Goal: Check status: Check status

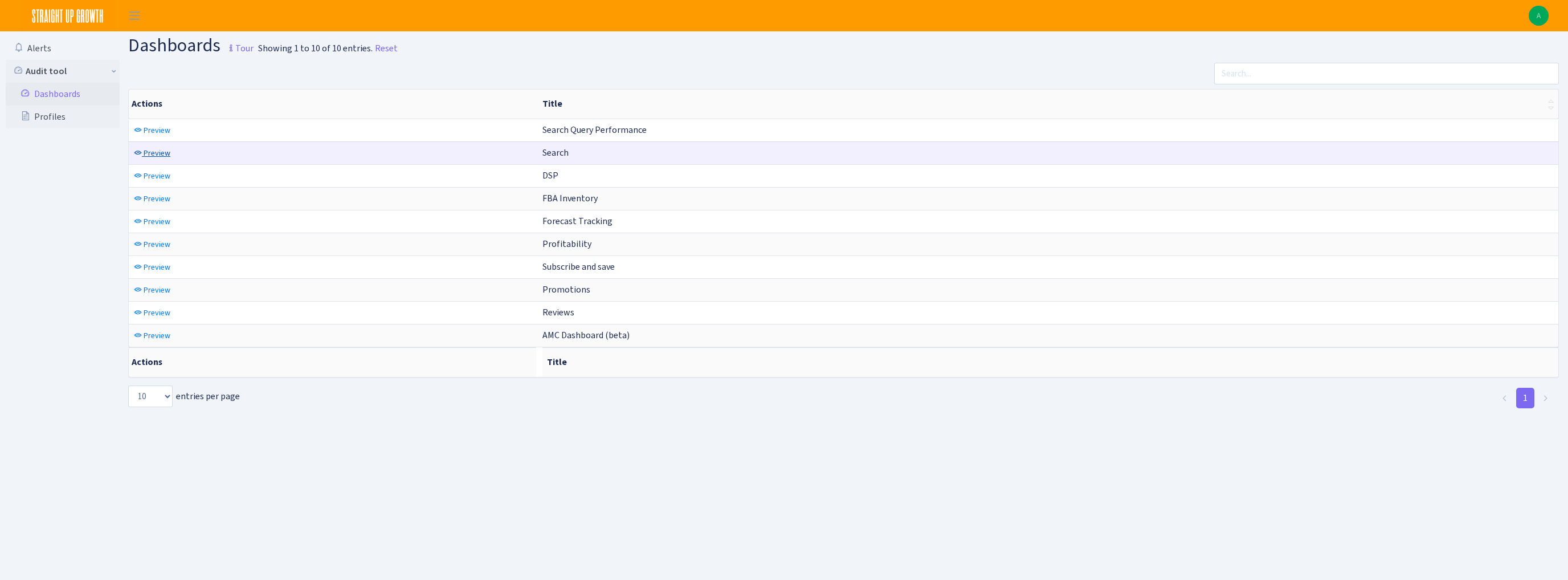
click at [148, 152] on span "Preview" at bounding box center [157, 153] width 27 height 11
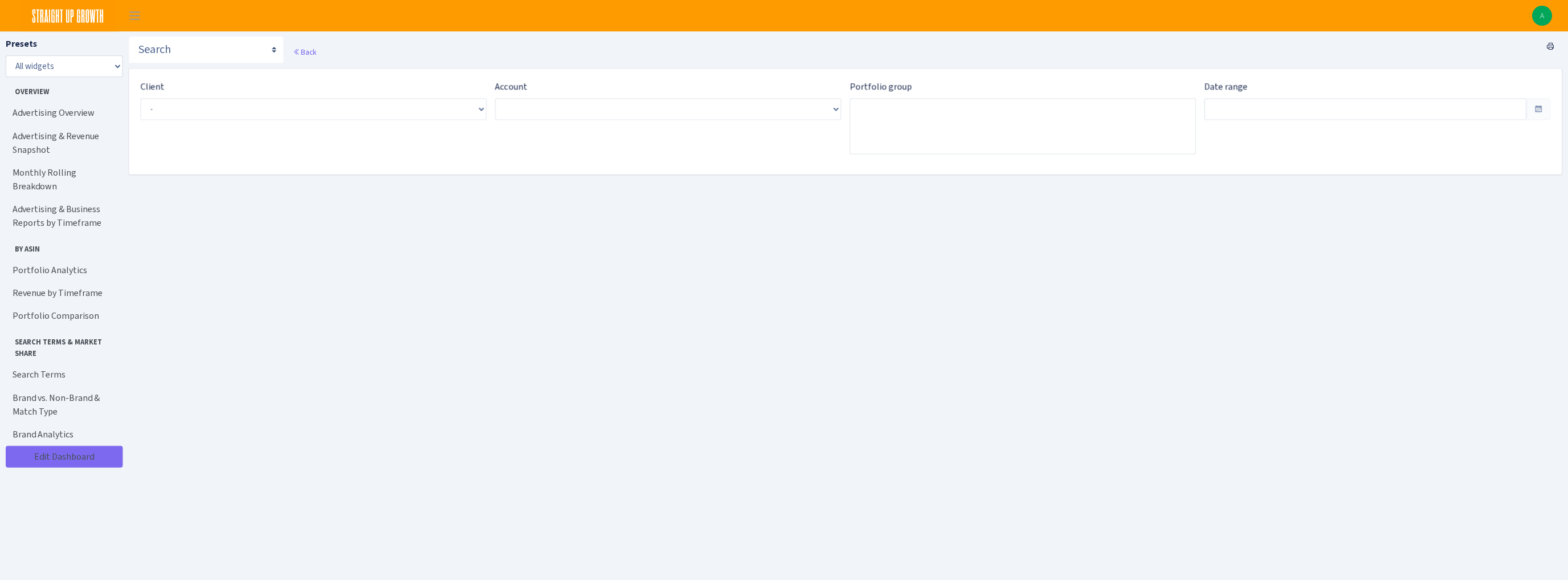
type input "Sep 11, 2025 - Oct 10, 2025"
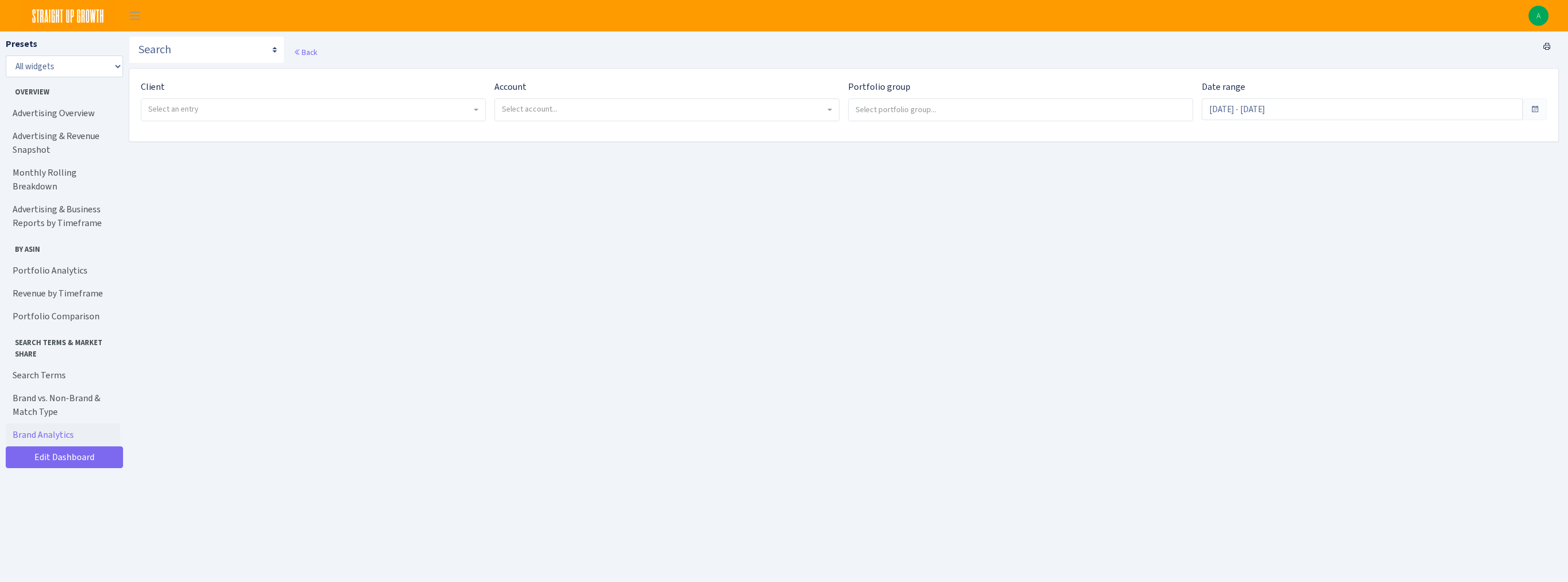
click at [351, 118] on span "Select an entry" at bounding box center [313, 110] width 344 height 21
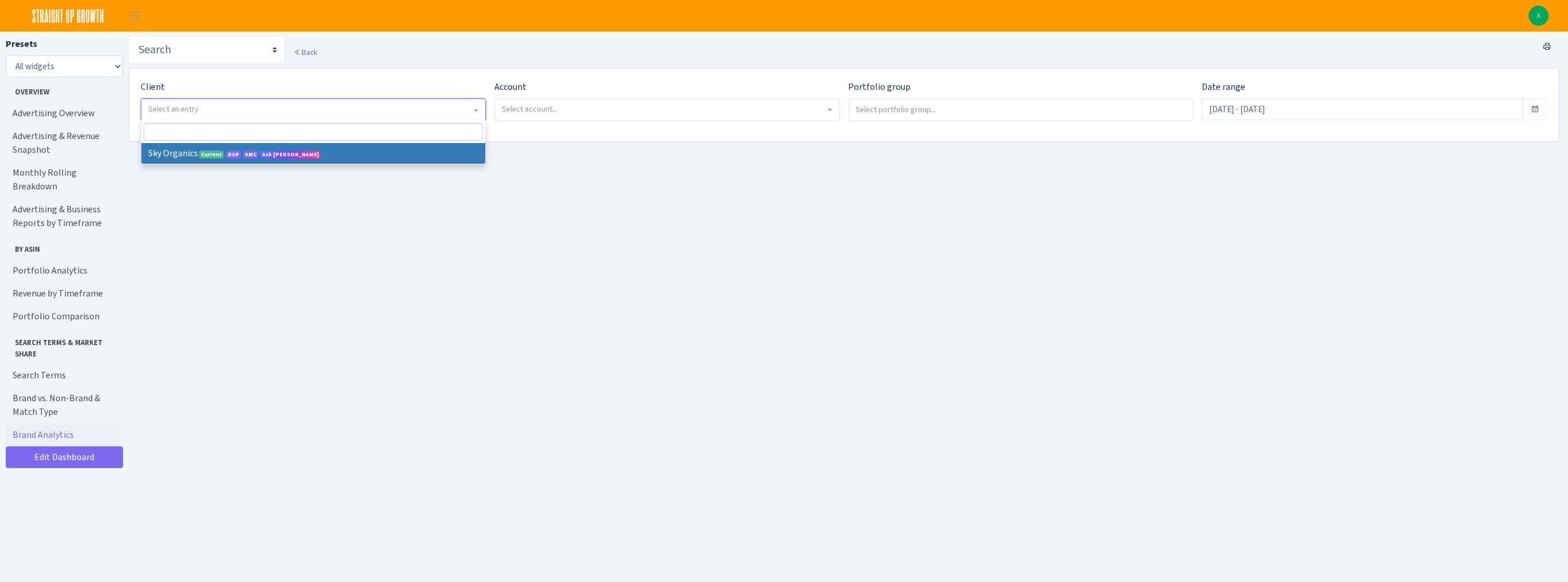
select select "328"
select select
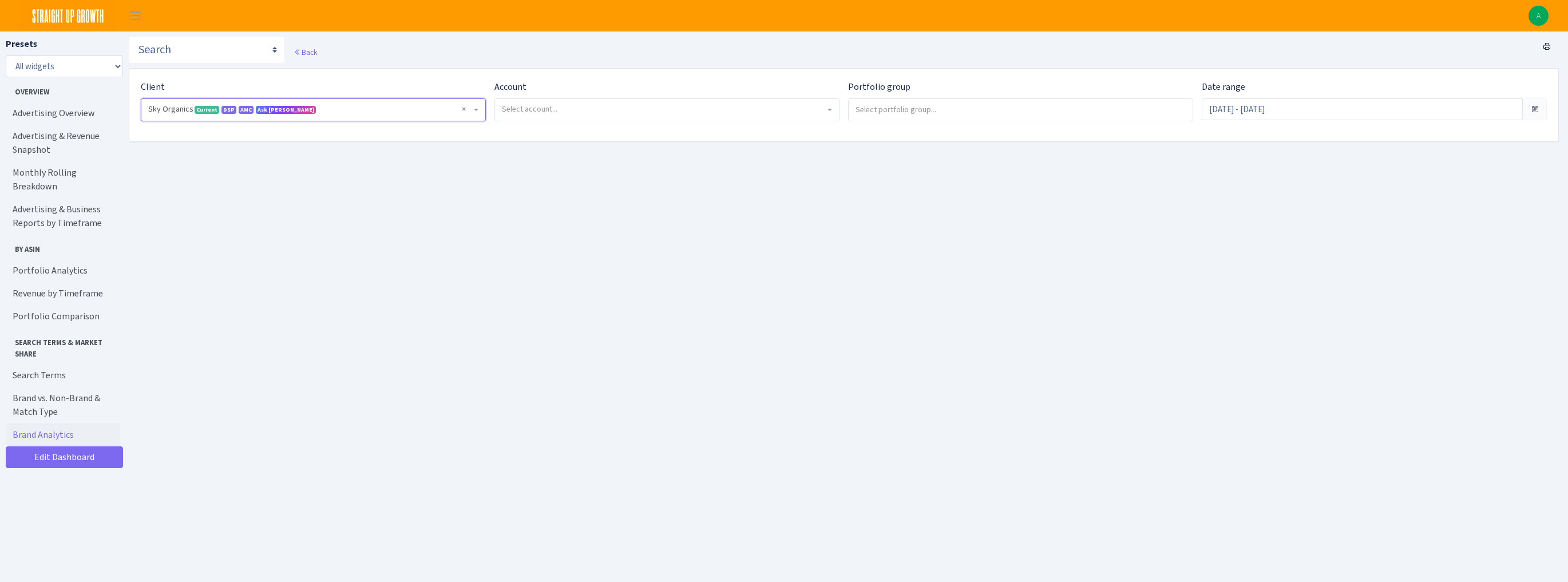
click at [547, 108] on span "Select account..." at bounding box center [530, 108] width 56 height 11
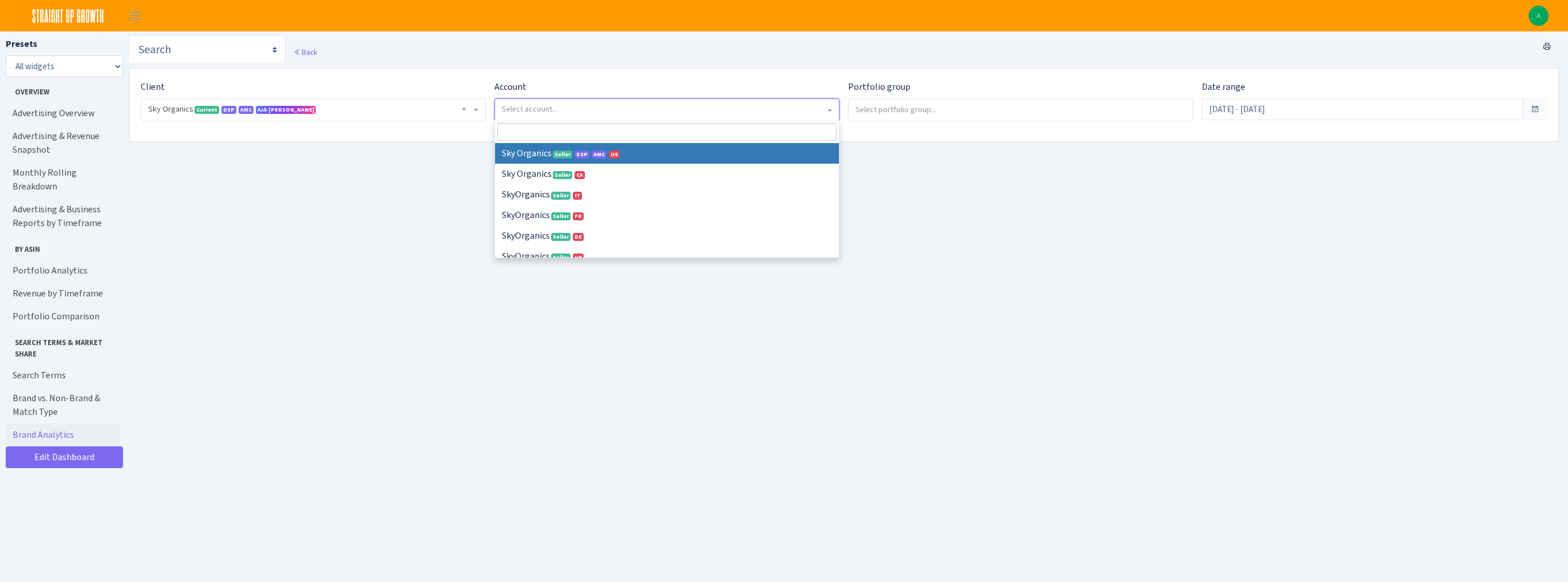
select select
select select "[CREDIT_CARD_NUMBER]"
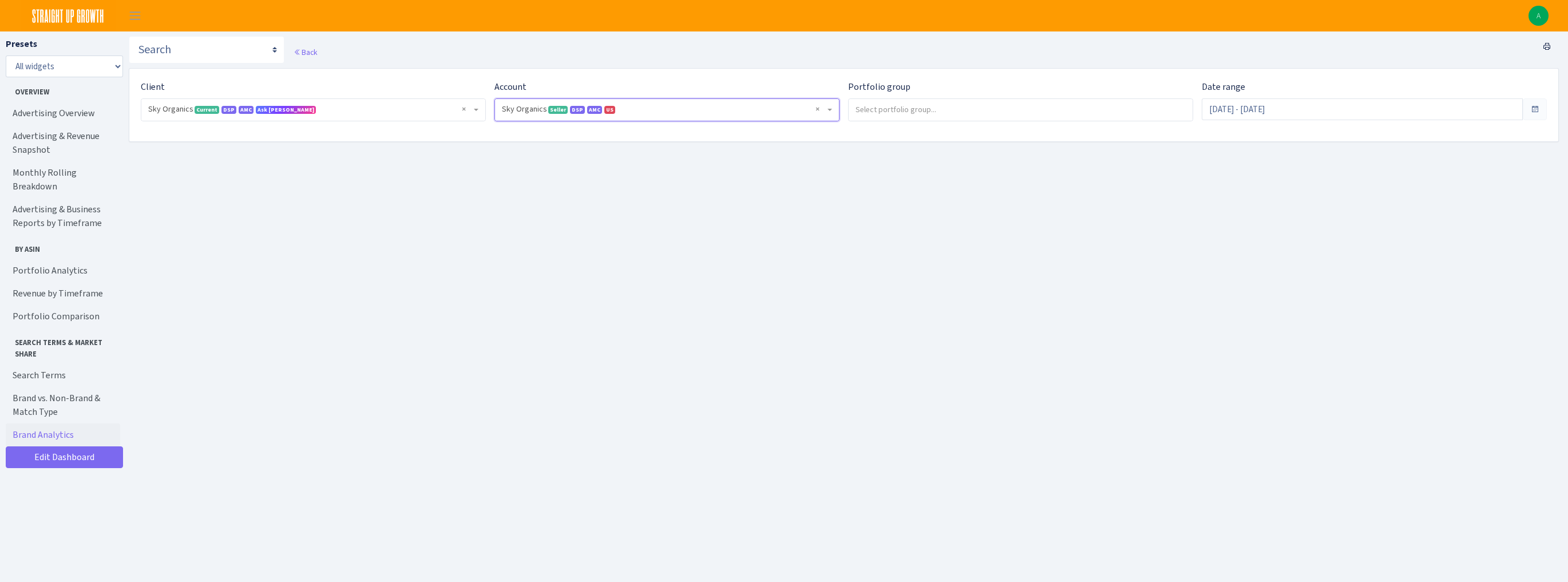
click at [967, 113] on input "search" at bounding box center [1021, 109] width 345 height 21
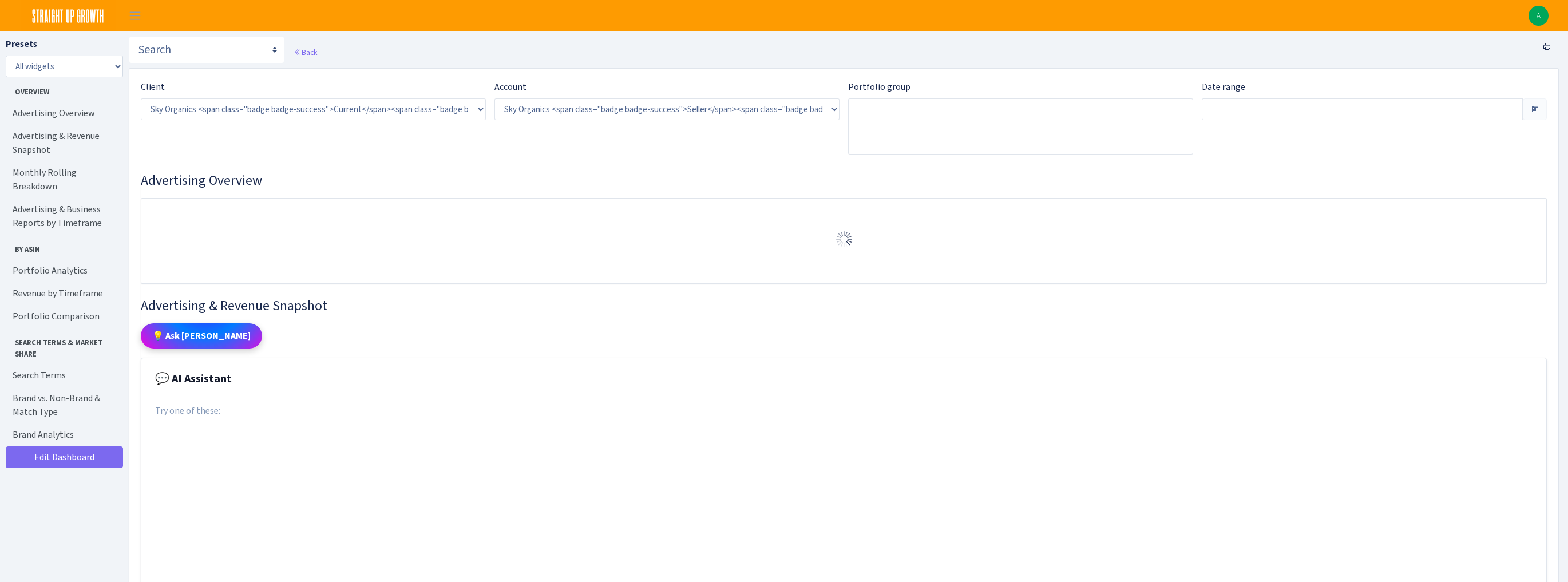
select select "3898146187075502"
type input "Sep 14, 2025 - Oct 13, 2025"
type input "Aug 15, 2025 - Sep 13, 2025"
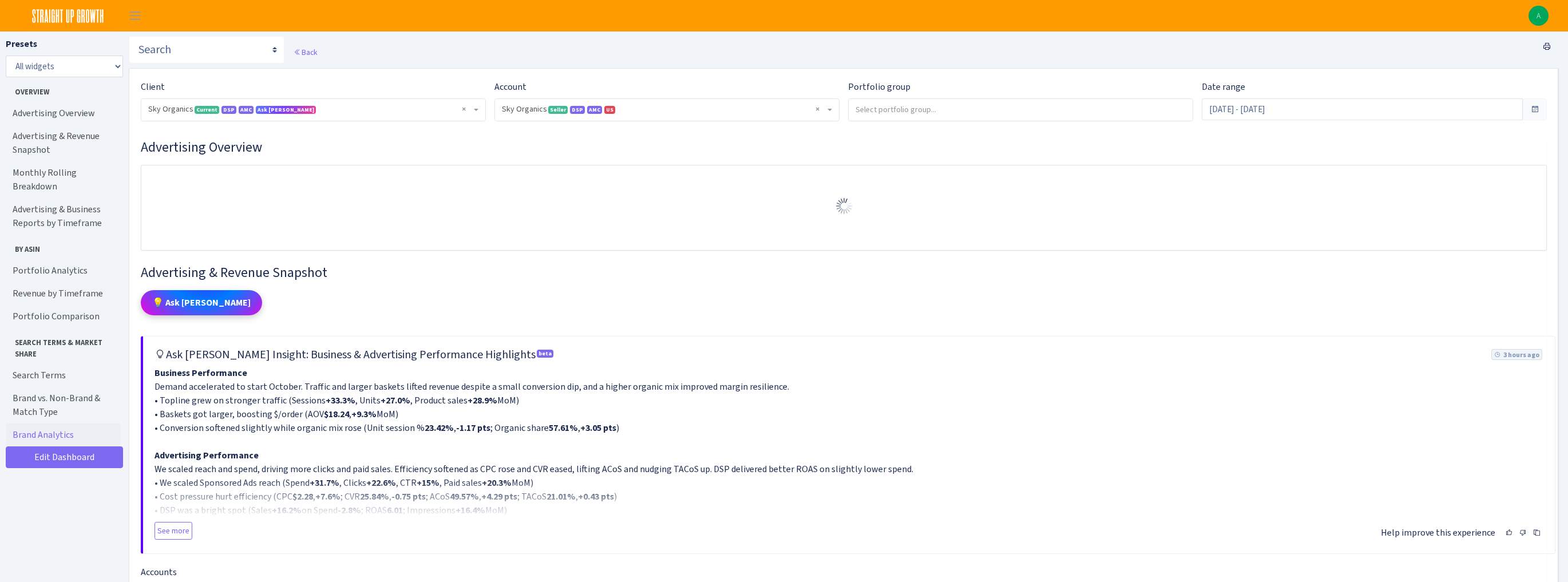
click at [1030, 54] on div "Back" at bounding box center [844, 52] width 1430 height 32
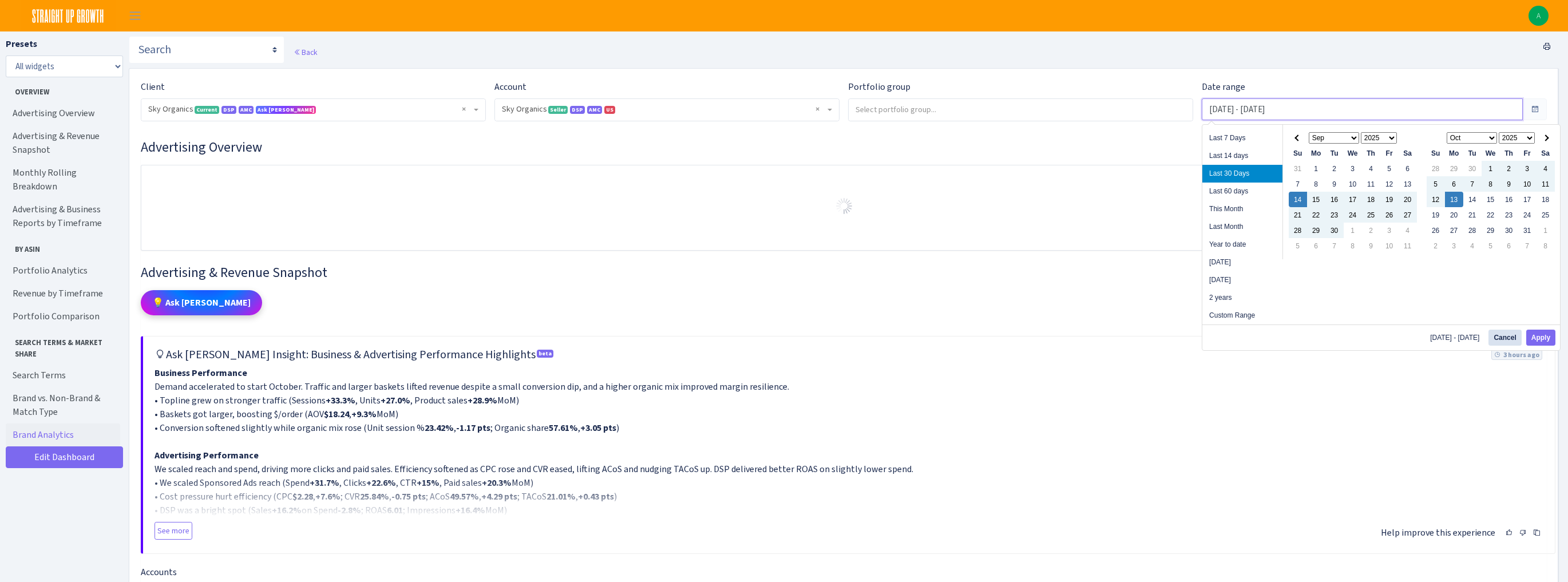
click at [1248, 111] on input "Sep 14, 2025 - Oct 13, 2025" at bounding box center [1362, 109] width 321 height 21
click at [1243, 245] on li "Year to date" at bounding box center [1243, 244] width 80 height 18
type input "[DATE] - [DATE]"
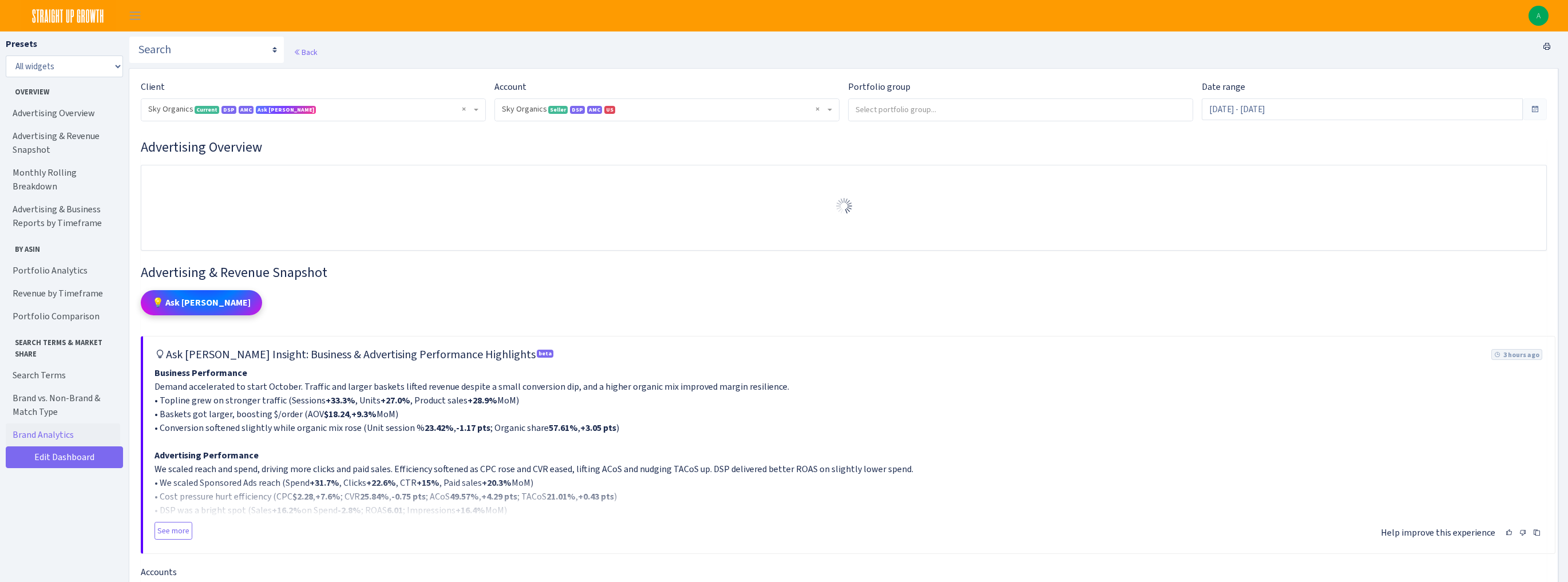
select select "[CREDIT_CARD_NUMBER]"
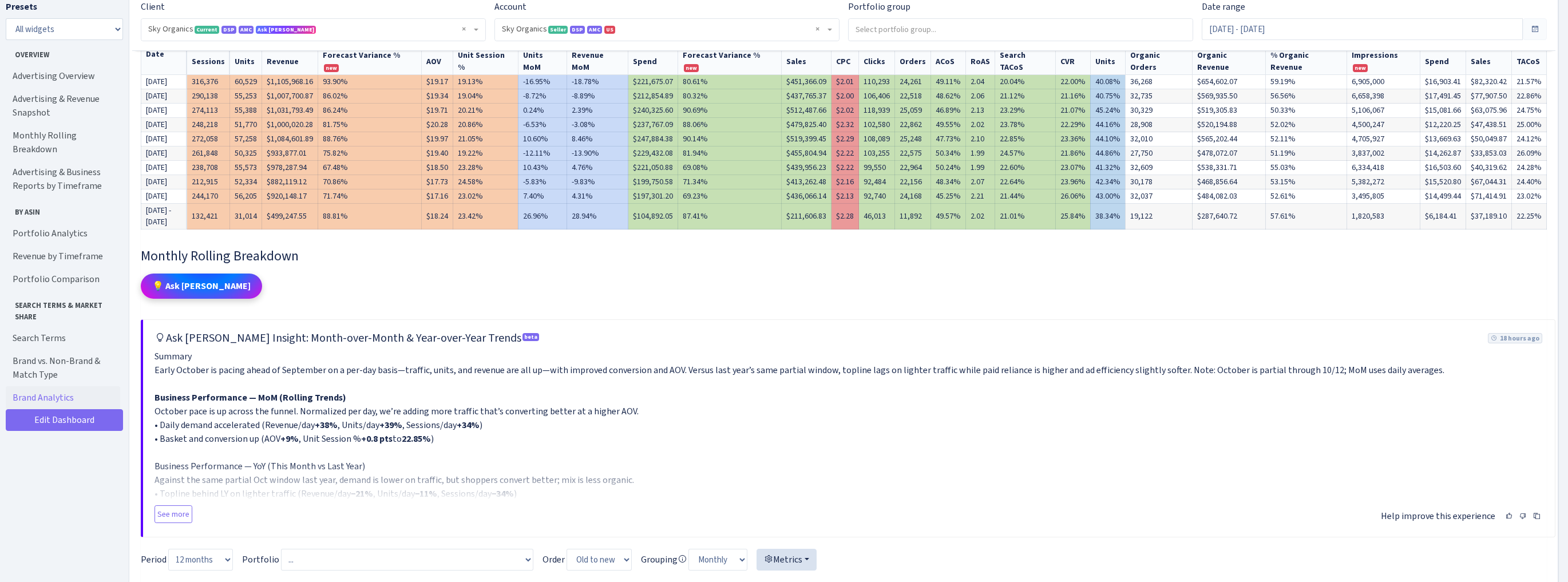
scroll to position [320, 0]
